Goal: Task Accomplishment & Management: Manage account settings

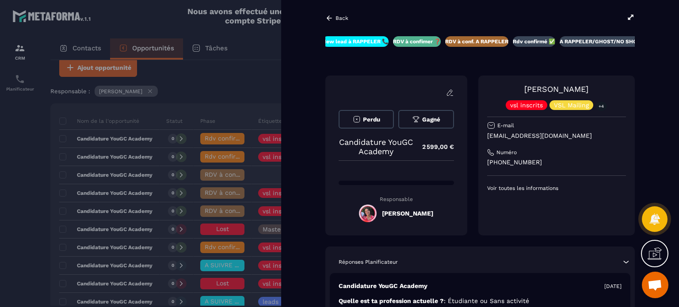
click at [332, 19] on icon at bounding box center [329, 18] width 8 height 8
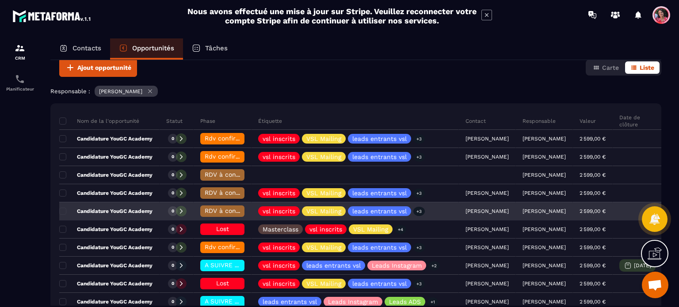
click at [216, 209] on span "RDV à conf. A RAPPELER" at bounding box center [242, 210] width 74 height 7
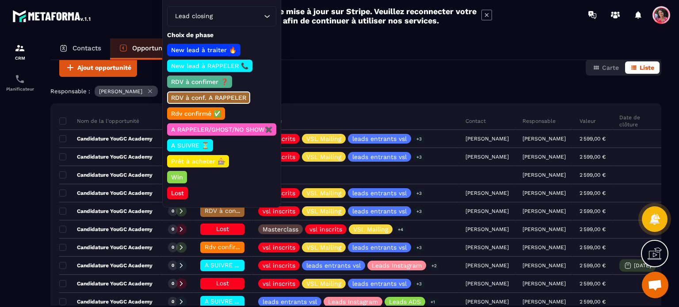
click at [179, 189] on p "Lost" at bounding box center [177, 193] width 15 height 9
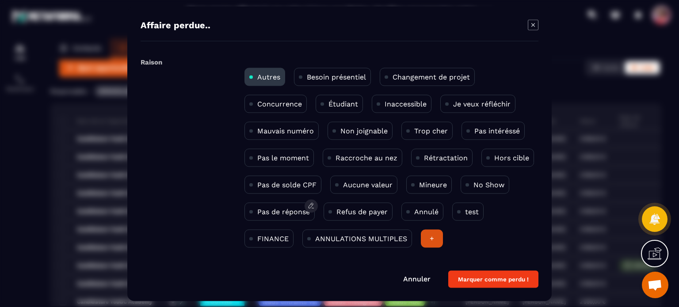
click at [290, 212] on p "Pas de réponse" at bounding box center [283, 211] width 53 height 8
click at [471, 279] on button "Marquer comme perdu !" at bounding box center [493, 278] width 90 height 17
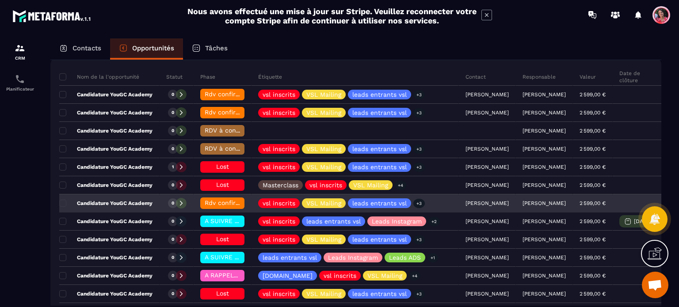
scroll to position [133, 0]
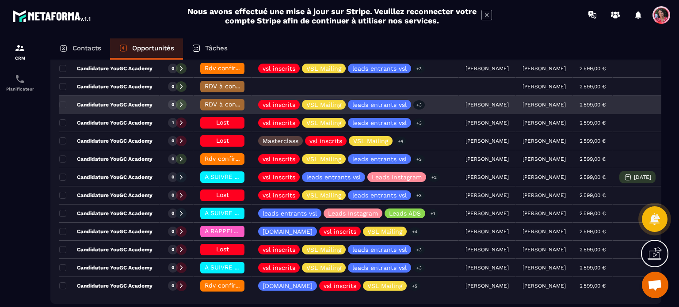
click at [219, 102] on span "RDV à conf. A RAPPELER" at bounding box center [242, 104] width 74 height 7
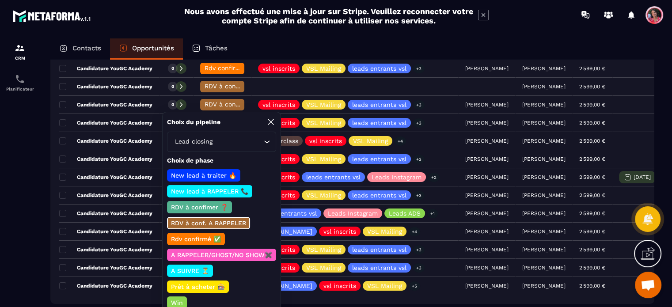
click at [272, 123] on icon at bounding box center [271, 122] width 11 height 11
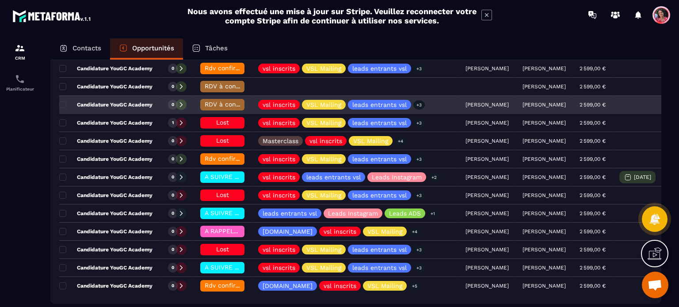
click at [501, 102] on div "[PERSON_NAME]" at bounding box center [487, 105] width 57 height 18
